Goal: Task Accomplishment & Management: Manage account settings

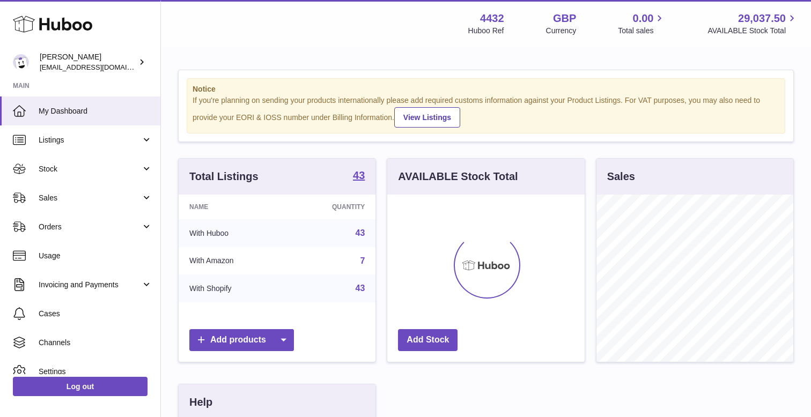
scroll to position [167, 197]
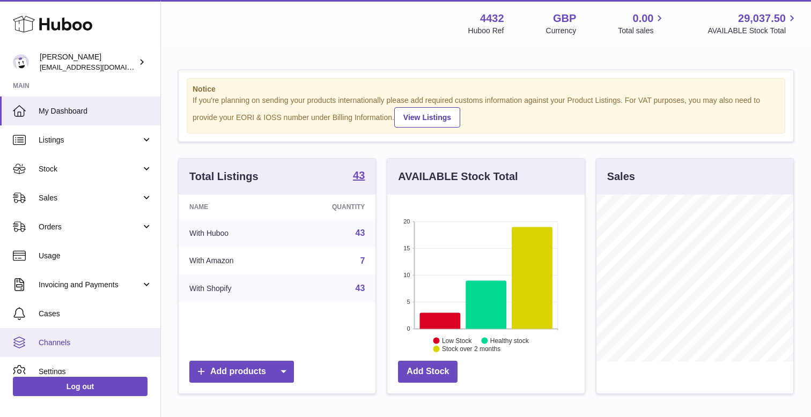
click at [59, 343] on span "Channels" at bounding box center [96, 343] width 114 height 10
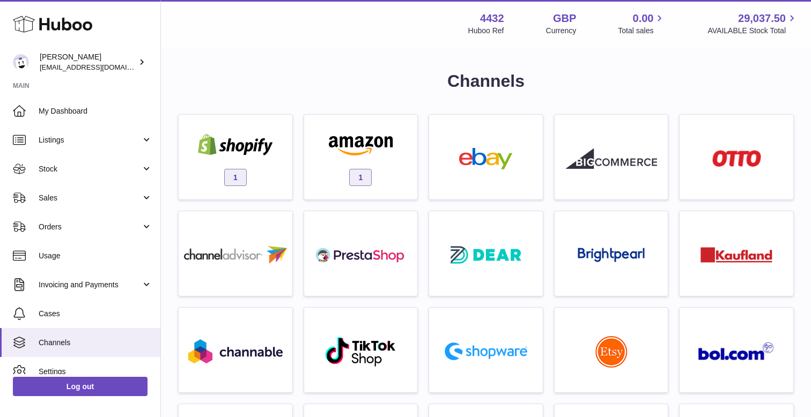
click at [297, 143] on div "1" at bounding box center [235, 162] width 125 height 97
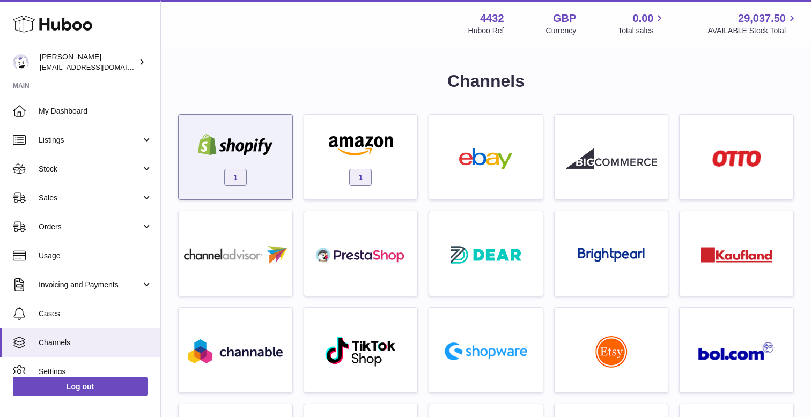
click at [266, 143] on img at bounding box center [235, 144] width 91 height 21
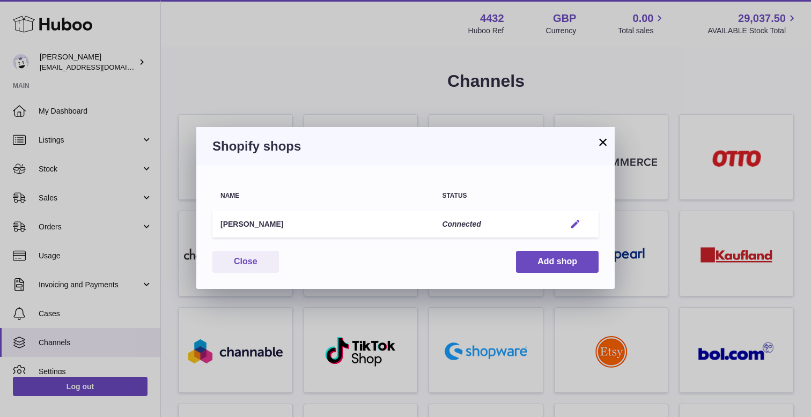
click at [572, 221] on em "button" at bounding box center [575, 224] width 11 height 11
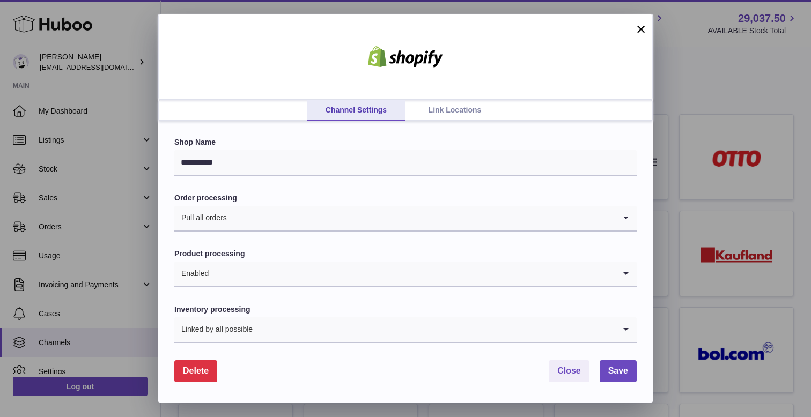
click at [440, 120] on link "Link Locations" at bounding box center [454, 110] width 99 height 20
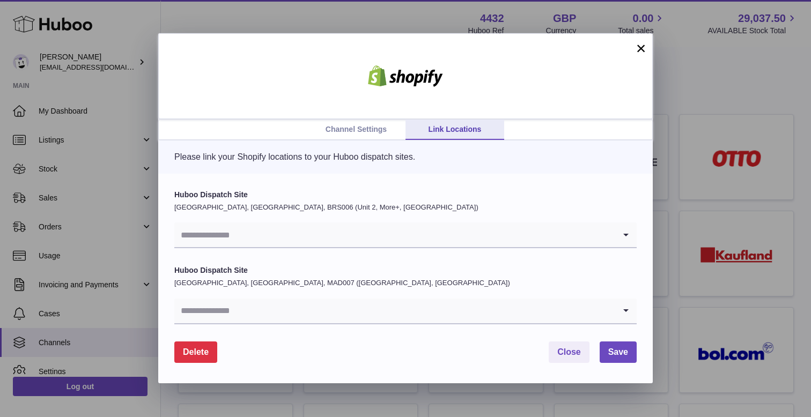
click at [270, 243] on input "Search for option" at bounding box center [394, 235] width 441 height 25
click at [273, 204] on p "[GEOGRAPHIC_DATA], [GEOGRAPHIC_DATA], BRS006 (Unit 2, More+, [GEOGRAPHIC_DATA])" at bounding box center [405, 208] width 462 height 10
click at [263, 316] on input "Search for option" at bounding box center [394, 311] width 441 height 25
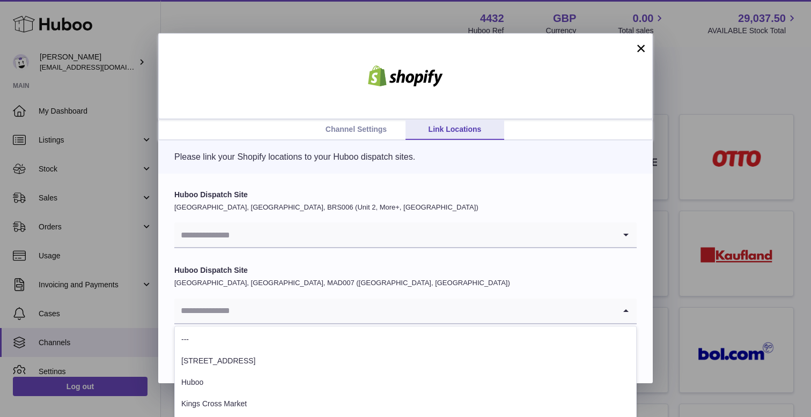
scroll to position [1, 0]
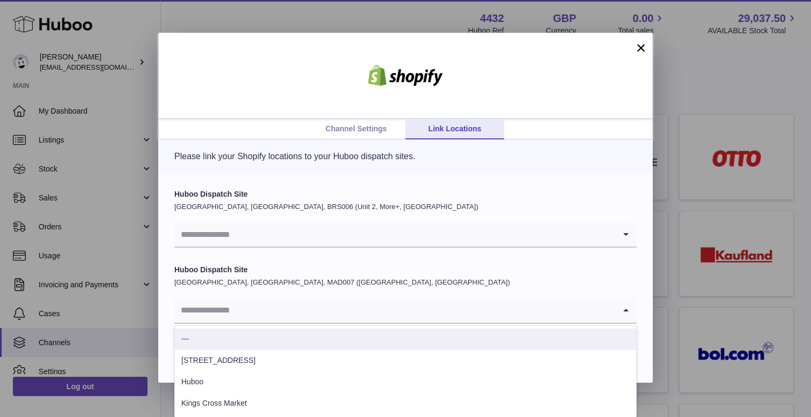
click at [306, 275] on div "Huboo Dispatch Site [GEOGRAPHIC_DATA], [GEOGRAPHIC_DATA], MAD007 ([GEOGRAPHIC_D…" at bounding box center [405, 294] width 462 height 58
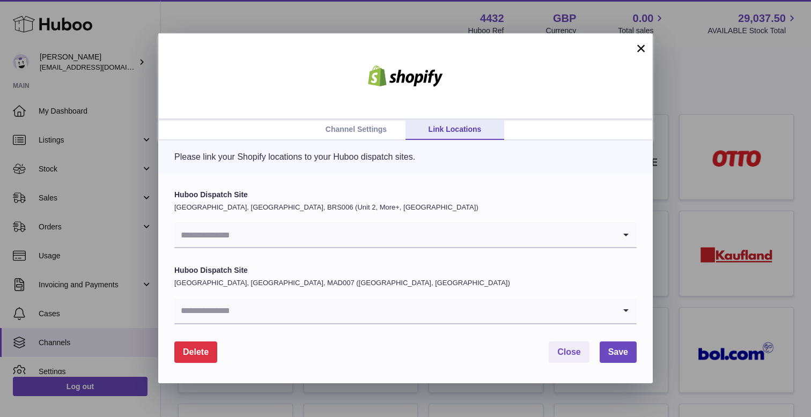
scroll to position [0, 0]
click at [642, 51] on button "×" at bounding box center [640, 48] width 13 height 13
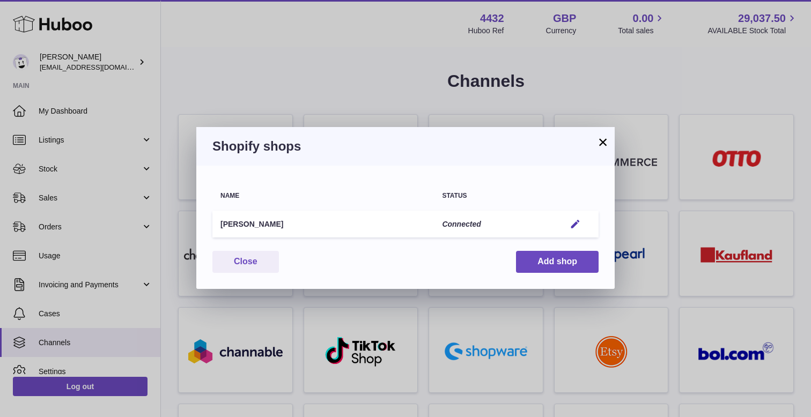
click at [539, 42] on div "× Shopify shops Name Status amala-chai Connected Edit You have not connected sh…" at bounding box center [405, 208] width 811 height 417
